Goal: Task Accomplishment & Management: Use online tool/utility

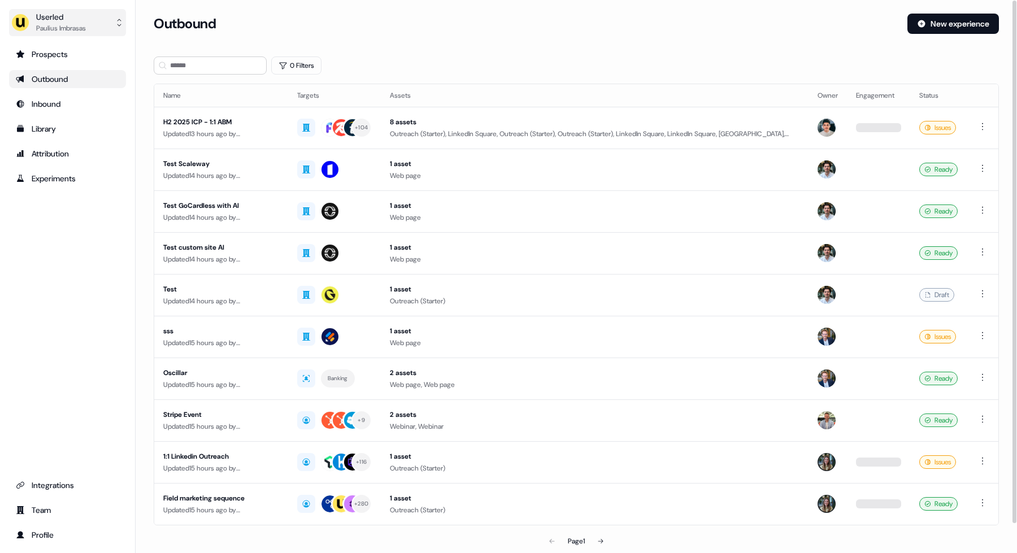
click at [111, 25] on button "Userled Paulius Imbrasas" at bounding box center [67, 22] width 117 height 27
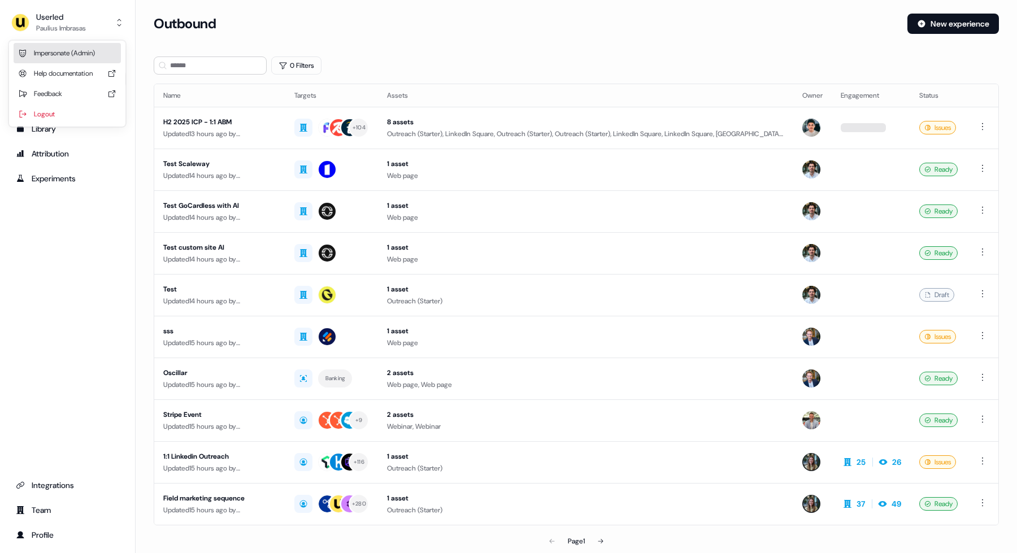
click at [111, 49] on div "Impersonate (Admin)" at bounding box center [67, 53] width 107 height 20
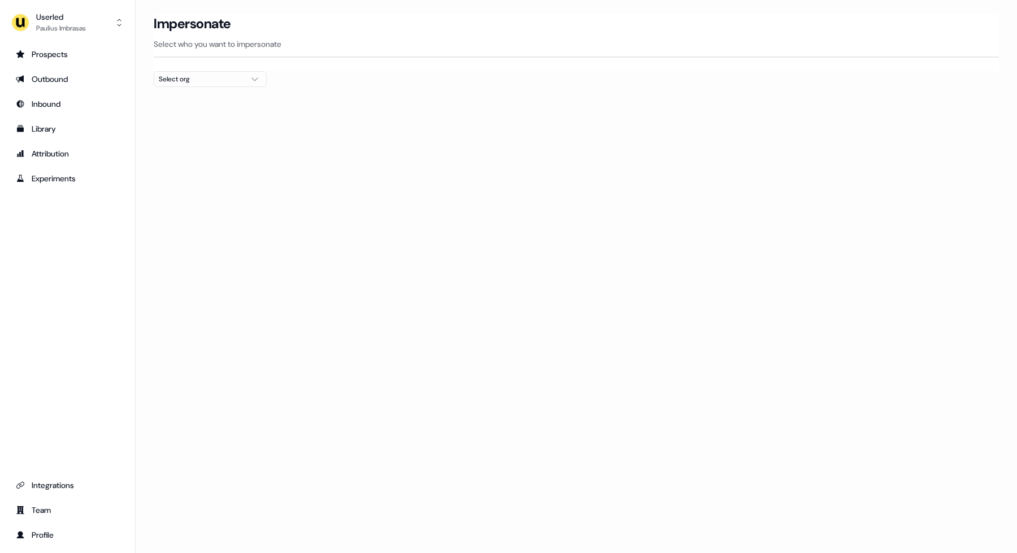
click at [180, 80] on div "Select org" at bounding box center [201, 78] width 85 height 11
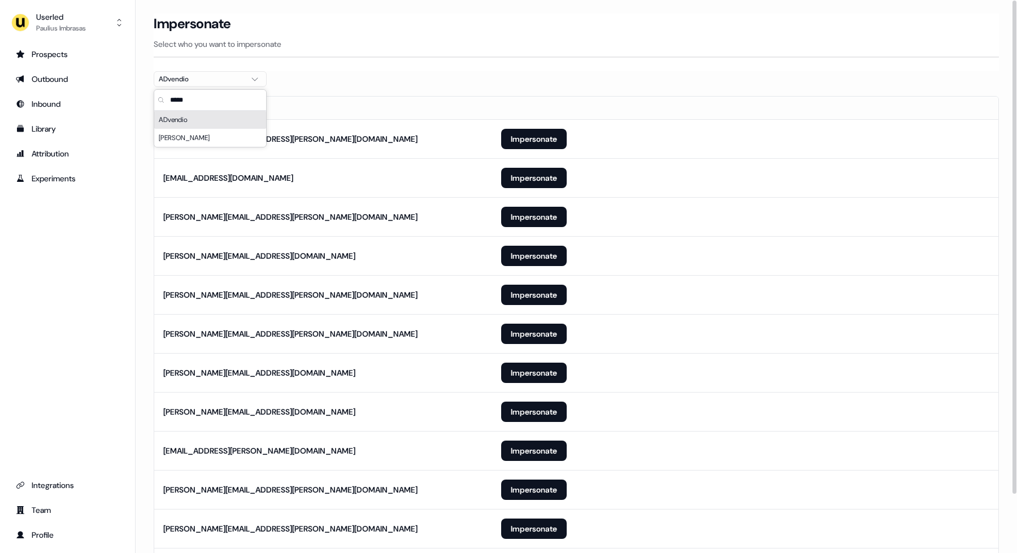
type input "*****"
click at [478, 76] on section "Loading... Impersonate Select who you want to impersonate ADvendio Email thomas…" at bounding box center [576, 317] width 881 height 606
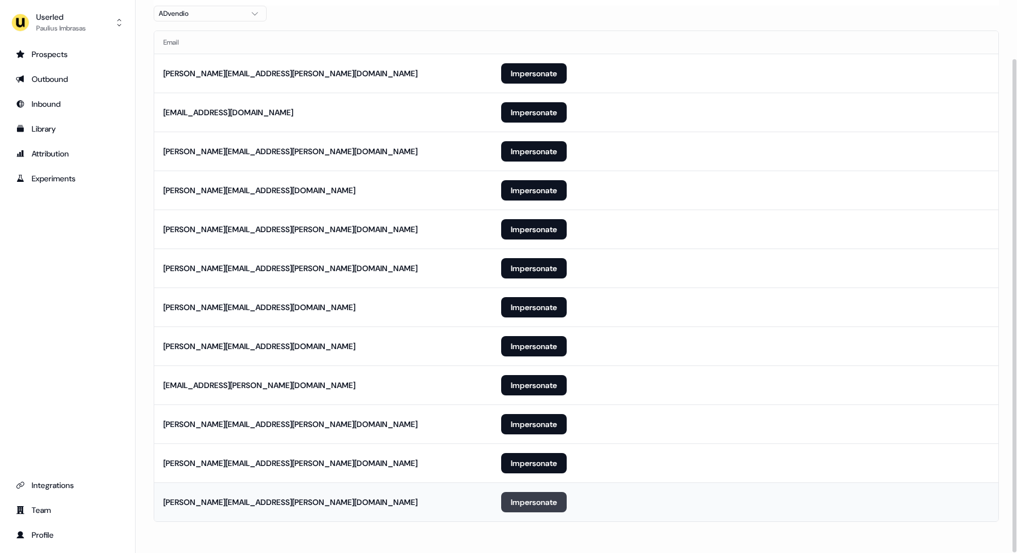
click at [542, 496] on button "Impersonate" at bounding box center [534, 502] width 66 height 20
